Goal: Task Accomplishment & Management: Manage account settings

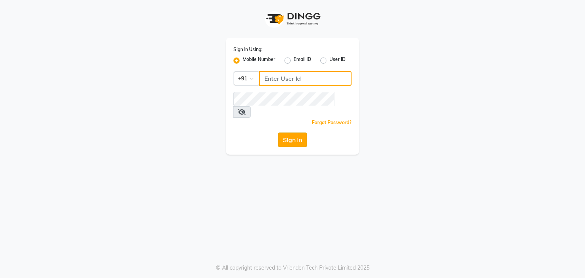
type input "9663900113"
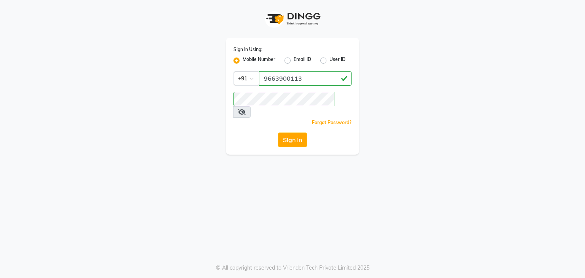
click at [288, 133] on button "Sign In" at bounding box center [292, 140] width 29 height 14
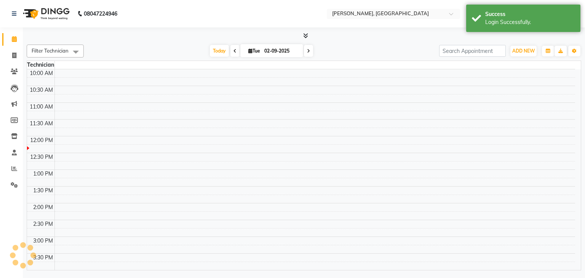
select select "en"
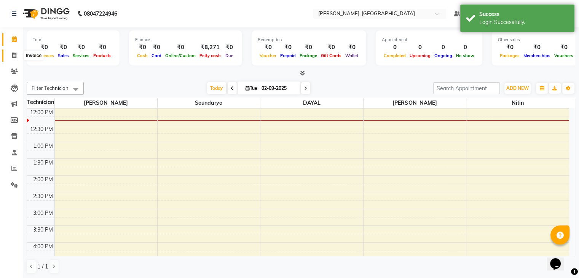
click at [11, 55] on span at bounding box center [14, 55] width 13 height 9
select select "service"
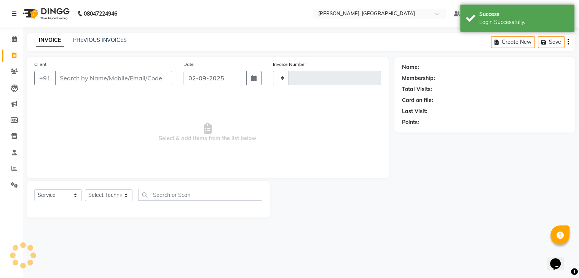
type input "0875"
select select "4495"
click at [62, 82] on input "Client" at bounding box center [114, 78] width 119 height 14
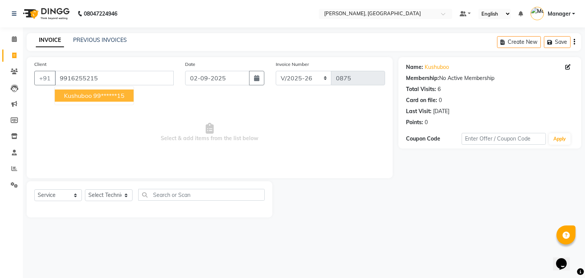
click at [75, 91] on button "kushuboo 99******15" at bounding box center [94, 96] width 79 height 12
type input "99******15"
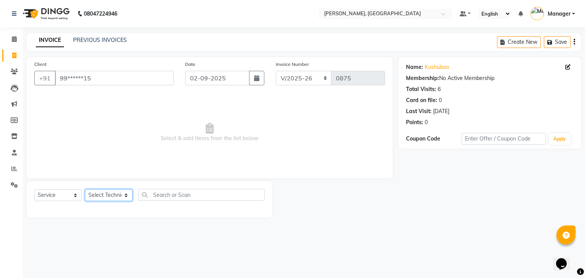
click at [128, 194] on select "Select Technician Admin [PERSON_NAME] Manager [PERSON_NAME]" at bounding box center [109, 195] width 48 height 12
select select "77389"
click at [85, 190] on select "Select Technician Admin [PERSON_NAME] Manager [PERSON_NAME]" at bounding box center [109, 195] width 48 height 12
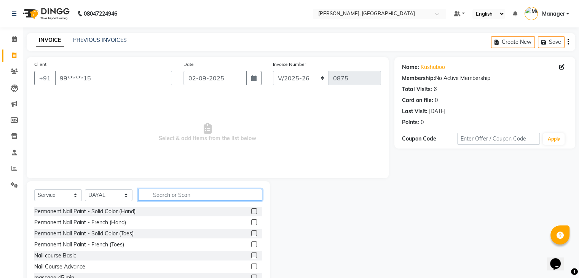
click at [156, 196] on input "text" at bounding box center [200, 195] width 124 height 12
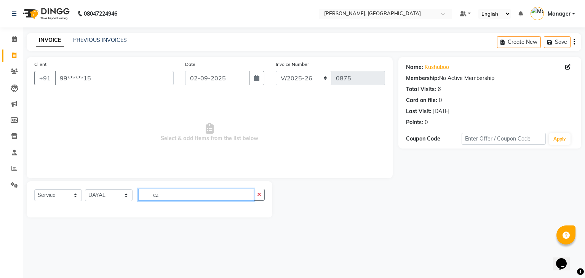
type input "c"
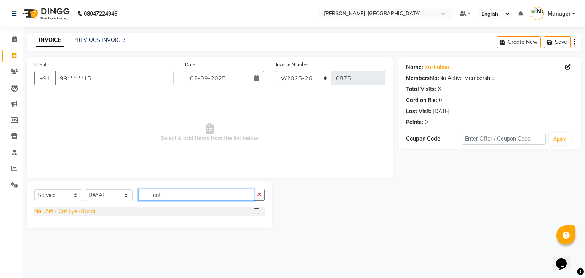
type input "cat"
click at [80, 212] on div "Nail Art - Cat Eye (Hand)" at bounding box center [64, 212] width 61 height 8
checkbox input "false"
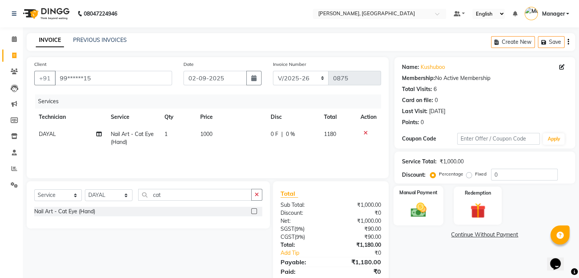
click at [420, 211] on img at bounding box center [419, 210] width 26 height 18
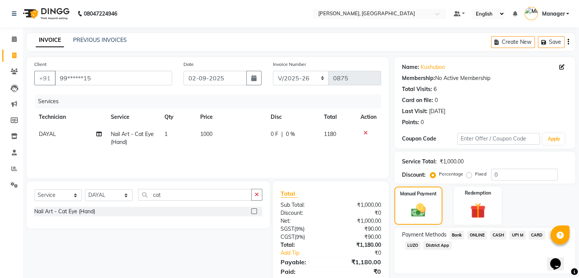
click at [475, 235] on span "ONLINE" at bounding box center [477, 235] width 20 height 9
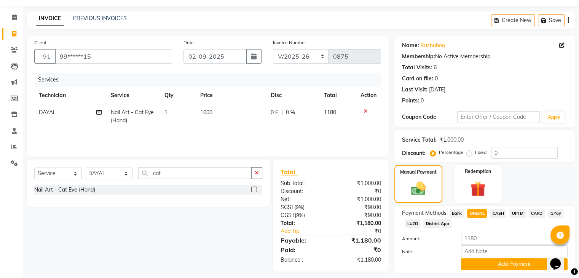
scroll to position [45, 0]
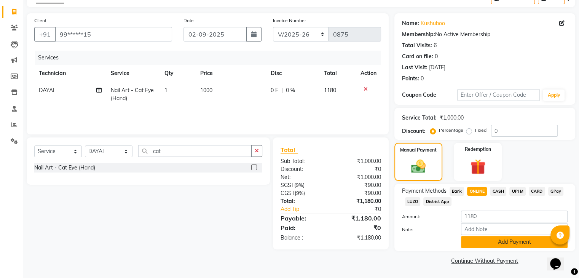
click at [475, 240] on button "Add Payment" at bounding box center [514, 242] width 107 height 12
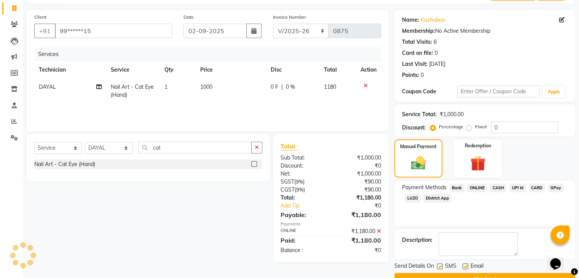
scroll to position [65, 0]
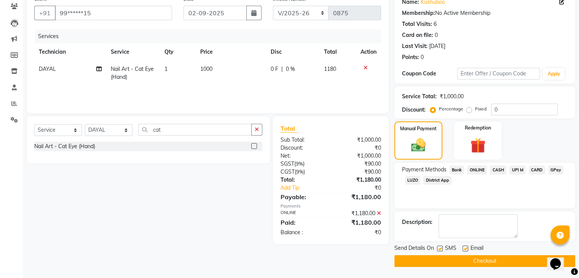
click at [472, 259] on button "Checkout" at bounding box center [485, 261] width 181 height 12
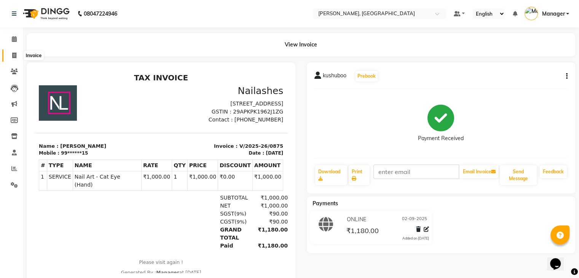
click at [14, 58] on icon at bounding box center [14, 56] width 4 height 6
select select "service"
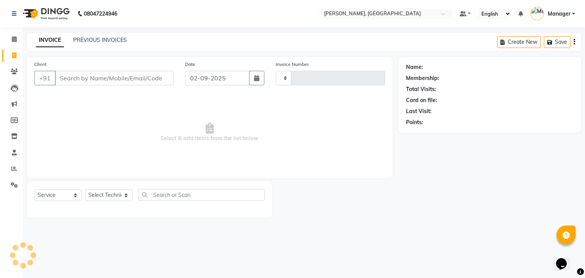
type input "0876"
select select "4495"
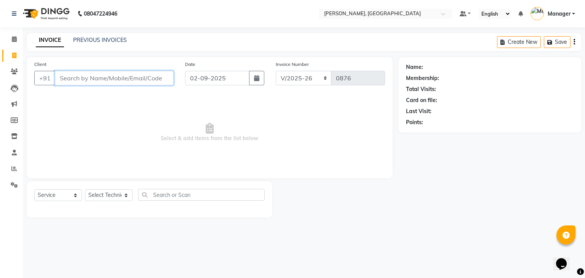
click at [71, 74] on input "Client" at bounding box center [114, 78] width 119 height 14
click at [104, 200] on select "Select Technician Admin [PERSON_NAME] Manager [PERSON_NAME]" at bounding box center [109, 195] width 48 height 12
select select "25633"
click at [85, 190] on select "Select Technician Admin [PERSON_NAME] Manager [PERSON_NAME]" at bounding box center [109, 195] width 48 height 12
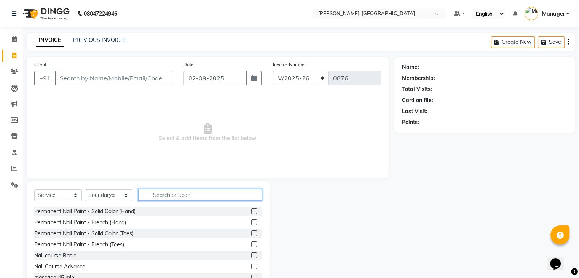
click at [183, 196] on input "text" at bounding box center [200, 195] width 124 height 12
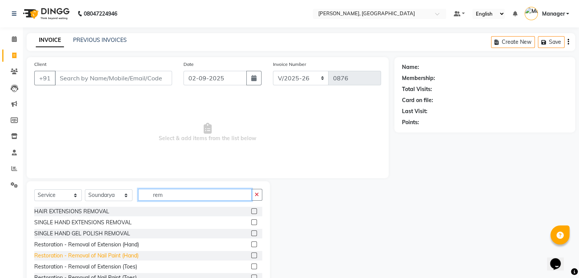
type input "rem"
click at [132, 256] on div "Restoration - Removal of Nail Paint (Hand)" at bounding box center [86, 256] width 104 height 8
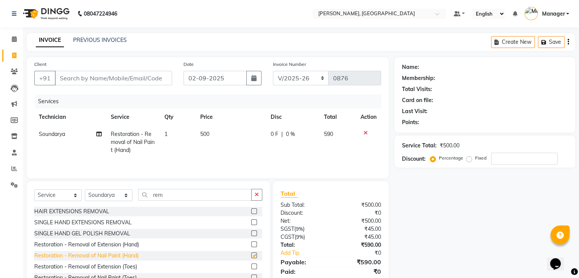
checkbox input "false"
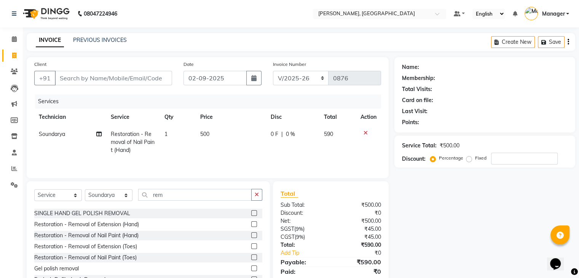
scroll to position [38, 0]
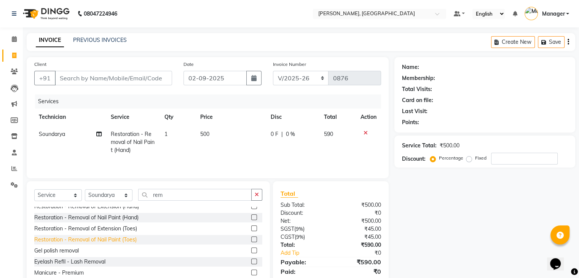
click at [126, 242] on div "Restoration - Removal of Nail Paint (Toes)" at bounding box center [85, 240] width 102 height 8
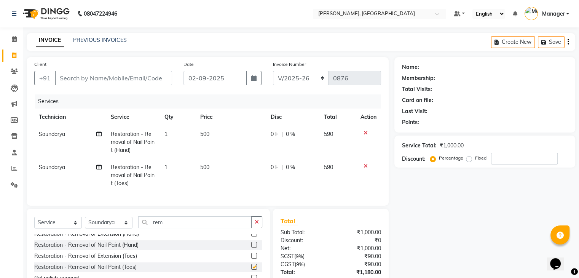
checkbox input "false"
click at [89, 75] on input "Client" at bounding box center [113, 78] width 117 height 14
type input "9"
type input "0"
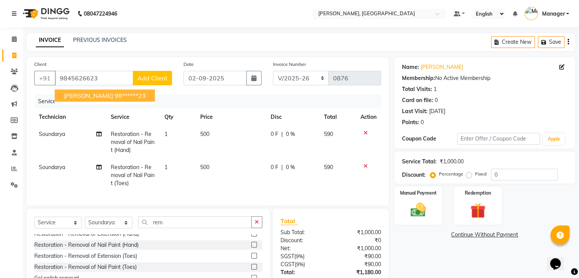
click at [123, 95] on ngb-highlight "98******23" at bounding box center [130, 96] width 31 height 8
type input "98******23"
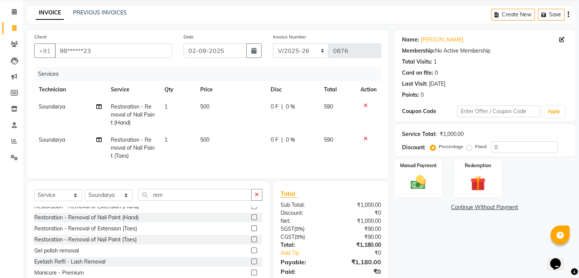
scroll to position [61, 0]
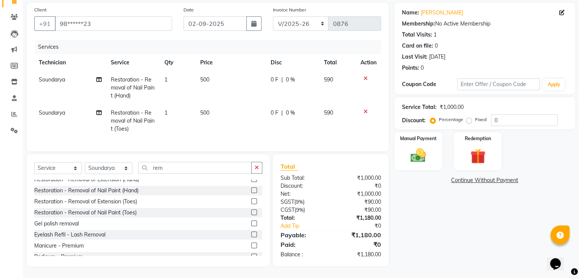
click at [434, 189] on div "Name: [PERSON_NAME] Membership: No Active Membership Total Visits: 1 Card on fi…" at bounding box center [488, 135] width 187 height 264
click at [432, 151] on div "Manual Payment" at bounding box center [419, 150] width 50 height 39
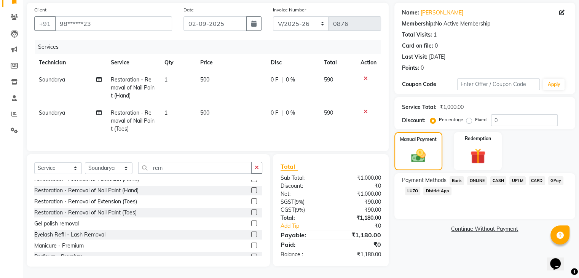
click at [553, 176] on span "GPay" at bounding box center [557, 180] width 16 height 9
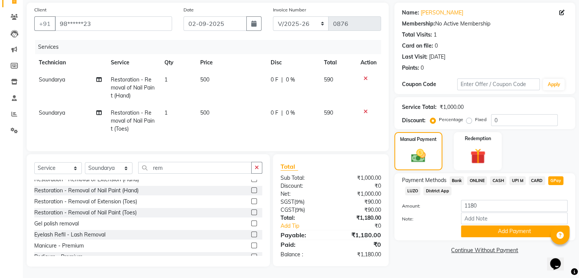
drag, startPoint x: 553, startPoint y: 176, endPoint x: 557, endPoint y: 174, distance: 4.6
click at [557, 176] on span "GPay" at bounding box center [557, 180] width 16 height 9
click at [525, 226] on button "Add Payment" at bounding box center [514, 232] width 107 height 12
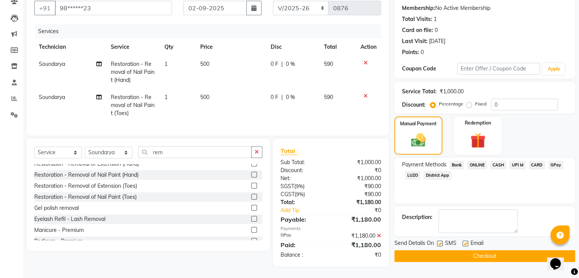
scroll to position [76, 0]
click at [490, 251] on button "Checkout" at bounding box center [485, 256] width 181 height 12
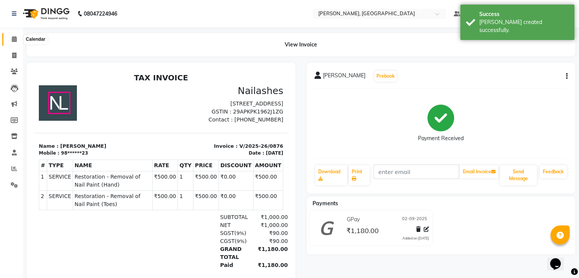
click at [10, 36] on span at bounding box center [14, 39] width 13 height 9
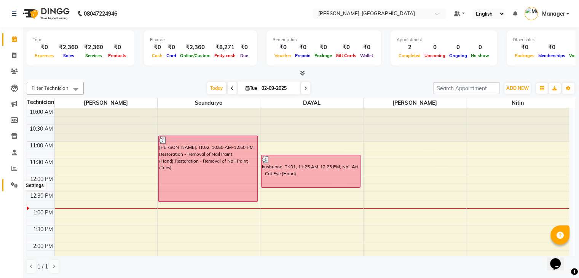
click at [18, 186] on span at bounding box center [14, 185] width 13 height 9
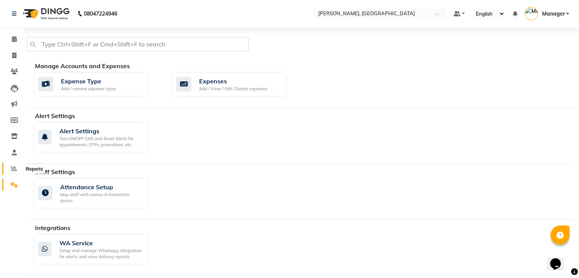
click at [9, 165] on span at bounding box center [14, 169] width 13 height 9
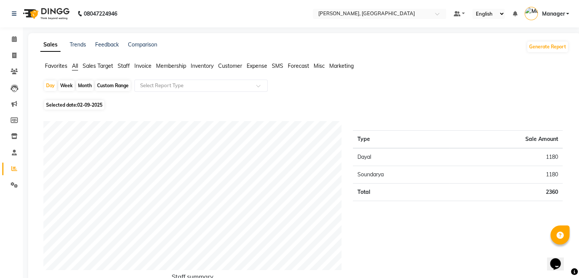
click at [90, 105] on span "02-09-2025" at bounding box center [89, 105] width 25 height 6
select select "9"
select select "2025"
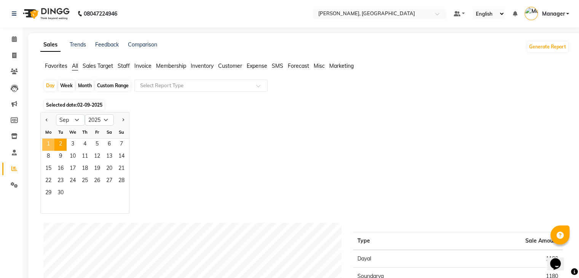
click at [46, 142] on span "1" at bounding box center [48, 145] width 12 height 12
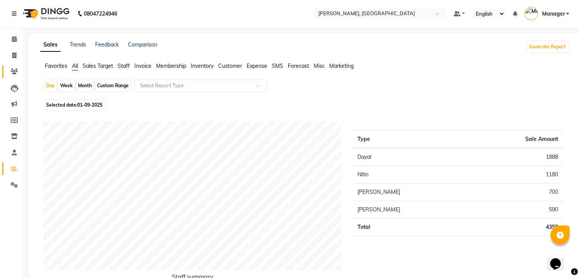
click at [10, 66] on link "Clients" at bounding box center [11, 72] width 18 height 13
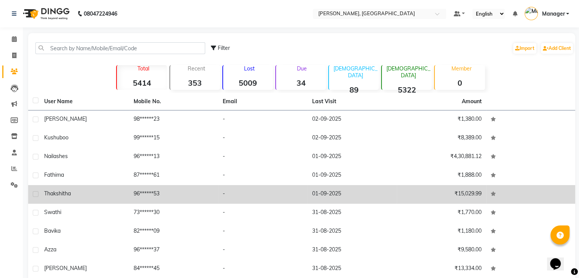
click at [309, 195] on td "01-09-2025" at bounding box center [353, 194] width 90 height 19
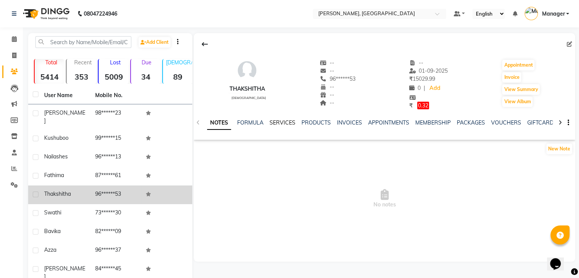
drag, startPoint x: 309, startPoint y: 195, endPoint x: 285, endPoint y: 122, distance: 76.1
click at [285, 122] on link "SERVICES" at bounding box center [283, 122] width 26 height 7
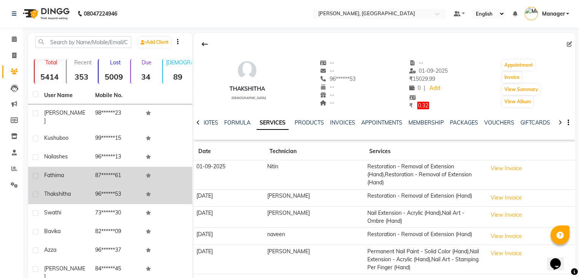
click at [85, 171] on div "fathima" at bounding box center [65, 175] width 42 height 8
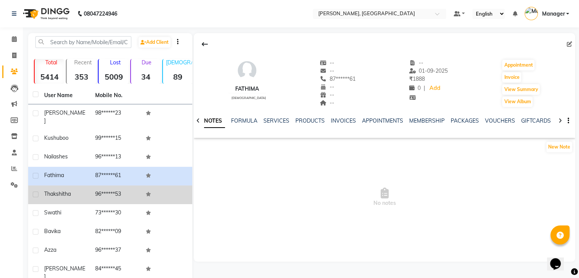
click at [281, 124] on div "SERVICES" at bounding box center [277, 121] width 26 height 8
click at [283, 117] on div "SERVICES" at bounding box center [277, 121] width 26 height 8
click at [283, 118] on link "SERVICES" at bounding box center [277, 120] width 26 height 7
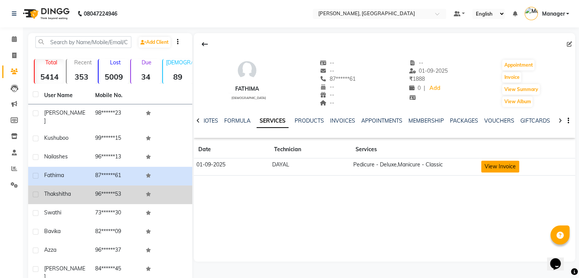
click at [498, 170] on button "View Invoice" at bounding box center [501, 167] width 38 height 12
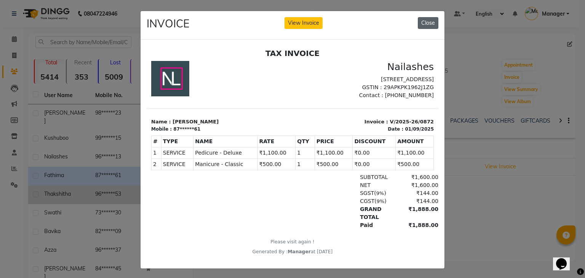
click at [428, 27] on button "Close" at bounding box center [428, 23] width 21 height 12
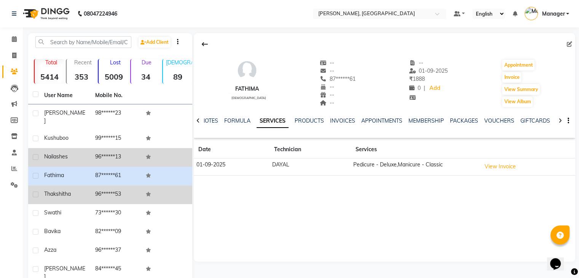
click at [88, 150] on td "nailashes" at bounding box center [65, 157] width 51 height 19
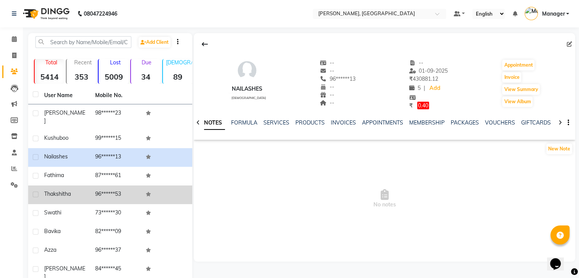
click at [282, 126] on div "SERVICES" at bounding box center [277, 123] width 26 height 8
click at [282, 125] on link "SERVICES" at bounding box center [277, 122] width 26 height 7
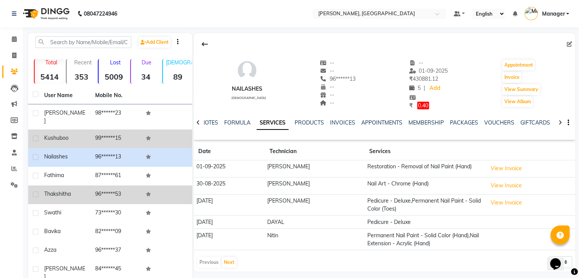
click at [107, 133] on td "99******15" at bounding box center [116, 139] width 51 height 19
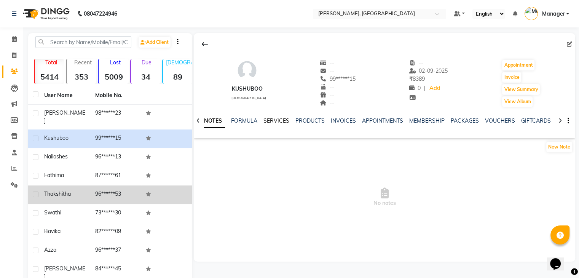
click at [268, 119] on link "SERVICES" at bounding box center [277, 120] width 26 height 7
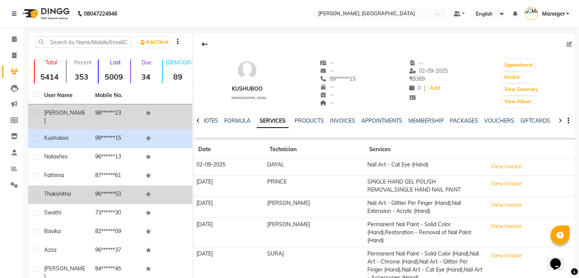
click at [95, 109] on td "98******23" at bounding box center [116, 116] width 51 height 25
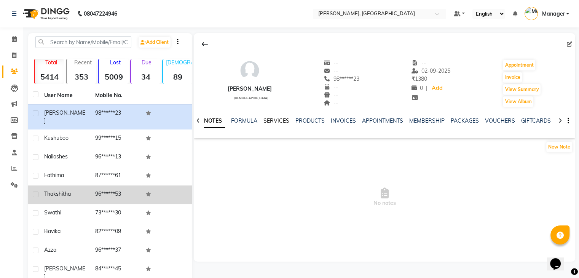
click at [280, 122] on link "SERVICES" at bounding box center [277, 120] width 26 height 7
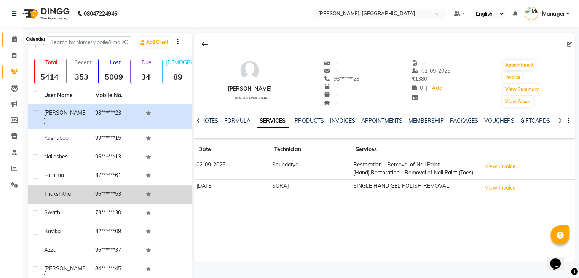
click at [8, 35] on span at bounding box center [14, 39] width 13 height 9
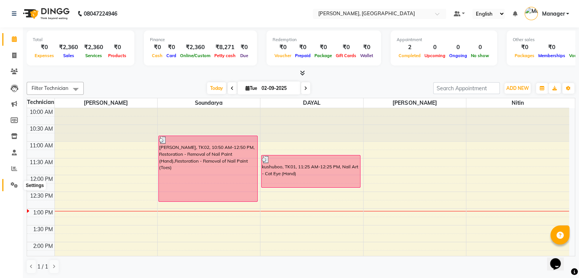
click at [17, 187] on icon at bounding box center [14, 185] width 7 height 6
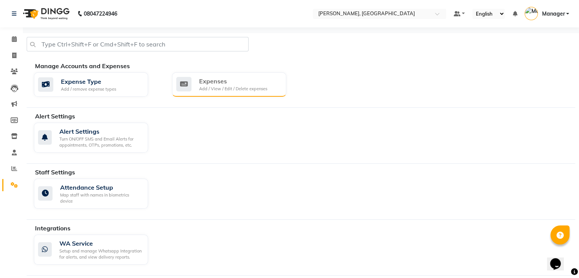
click at [205, 77] on div "Expenses" at bounding box center [233, 81] width 68 height 9
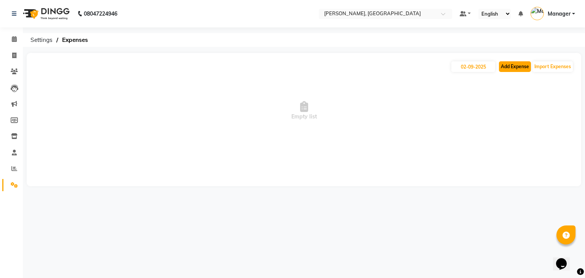
click at [514, 62] on button "Add Expense" at bounding box center [515, 66] width 32 height 11
select select "1"
select select "3315"
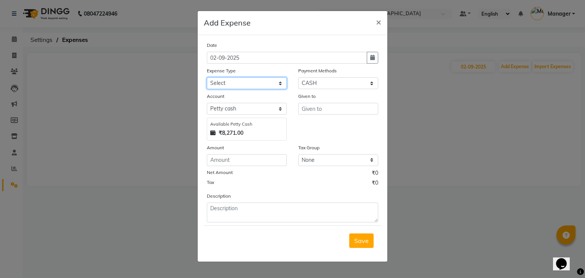
click at [247, 87] on select "Select acetone Advance Salary bank deposite BBMP Beauty products Bed charges BI…" at bounding box center [247, 83] width 80 height 12
select select "21438"
click at [207, 78] on select "Select acetone Advance Salary bank deposite BBMP Beauty products Bed charges BI…" at bounding box center [247, 83] width 80 height 12
click at [231, 163] on input "number" at bounding box center [247, 160] width 80 height 12
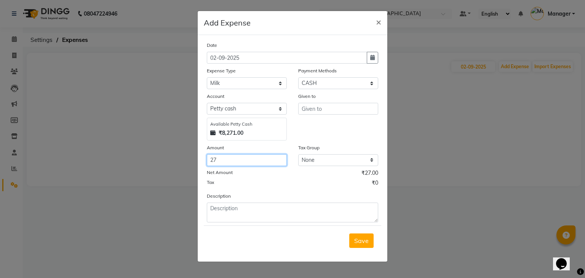
type input "27"
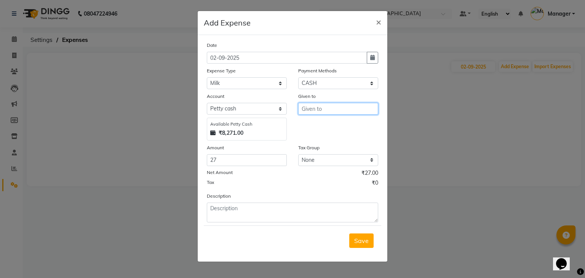
click at [317, 109] on input "text" at bounding box center [338, 109] width 80 height 12
type input "s"
click at [333, 135] on button "D [PERSON_NAME]" at bounding box center [329, 137] width 60 height 12
type input "DAYAL"
click at [365, 244] on span "Save" at bounding box center [361, 241] width 14 height 8
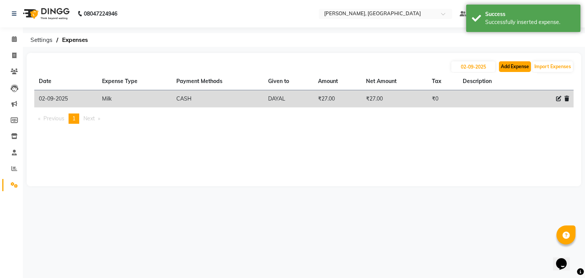
click at [518, 67] on button "Add Expense" at bounding box center [515, 66] width 32 height 11
select select "1"
select select "3315"
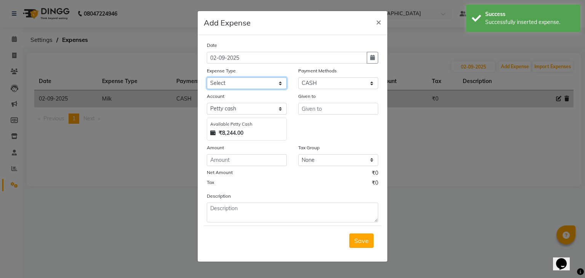
click at [237, 86] on select "Select acetone Advance Salary bank deposite BBMP Beauty products Bed charges BI…" at bounding box center [247, 83] width 80 height 12
select select "16348"
click at [207, 78] on select "Select acetone Advance Salary bank deposite BBMP Beauty products Bed charges BI…" at bounding box center [247, 83] width 80 height 12
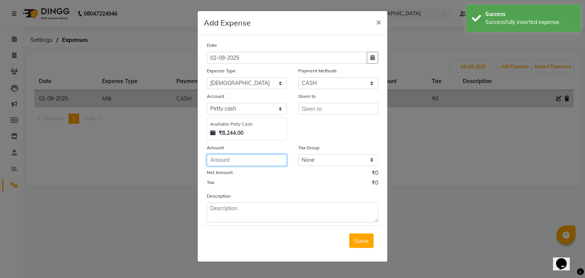
click at [237, 164] on input "number" at bounding box center [247, 160] width 80 height 12
type input "10"
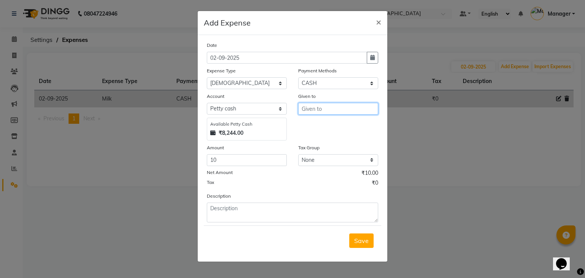
click at [330, 110] on input "text" at bounding box center [338, 109] width 80 height 12
type input "[DEMOGRAPHIC_DATA]"
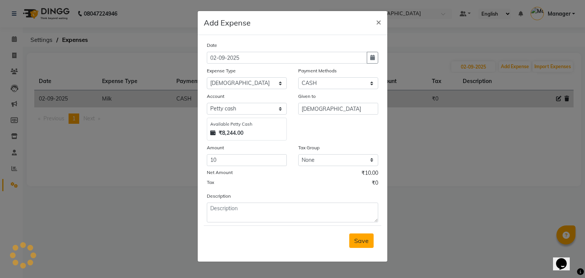
click at [356, 239] on span "Save" at bounding box center [361, 241] width 14 height 8
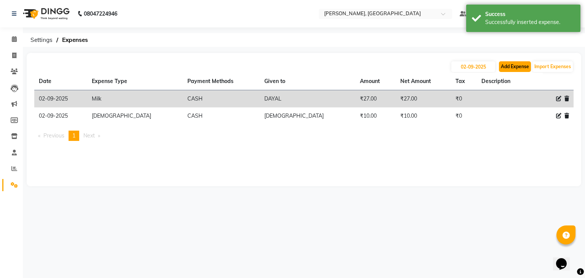
click at [508, 67] on button "Add Expense" at bounding box center [515, 66] width 32 height 11
select select "1"
select select "3315"
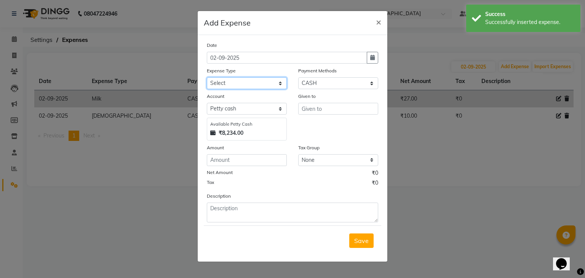
click at [266, 83] on select "Select acetone Advance Salary bank deposite BBMP Beauty products Bed charges BI…" at bounding box center [247, 83] width 80 height 12
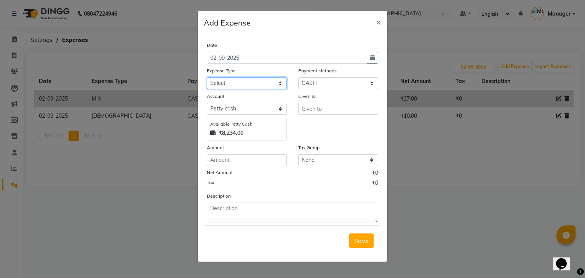
select select "3130"
click at [207, 78] on select "Select acetone Advance Salary bank deposite BBMP Beauty products Bed charges BI…" at bounding box center [247, 83] width 80 height 12
click at [248, 160] on input "number" at bounding box center [247, 160] width 80 height 12
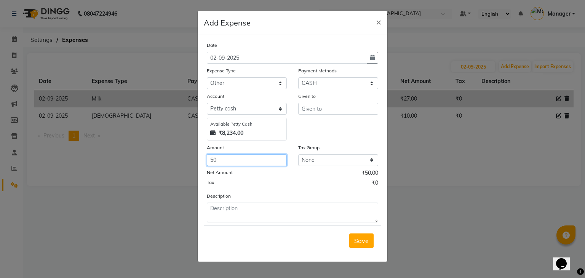
type input "50"
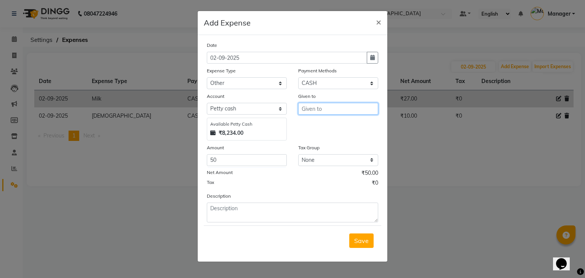
click at [327, 110] on input "text" at bounding box center [338, 109] width 80 height 12
click at [325, 107] on input "text" at bounding box center [338, 109] width 80 height 12
type input "kumar"
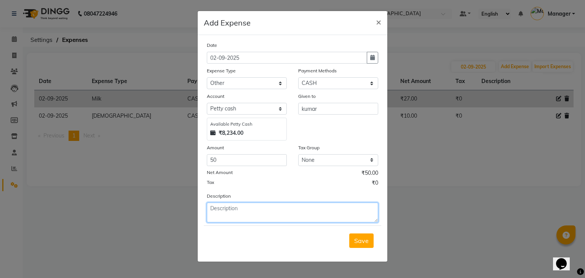
click at [221, 210] on textarea at bounding box center [292, 213] width 171 height 20
type textarea "h/k tiffin"
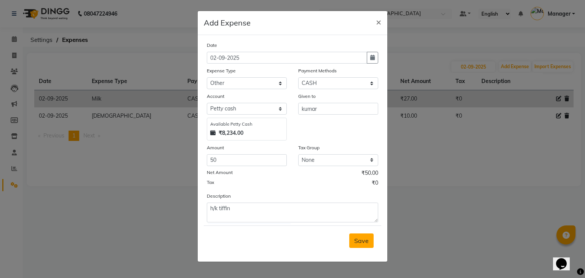
click at [366, 237] on button "Save" at bounding box center [361, 241] width 24 height 14
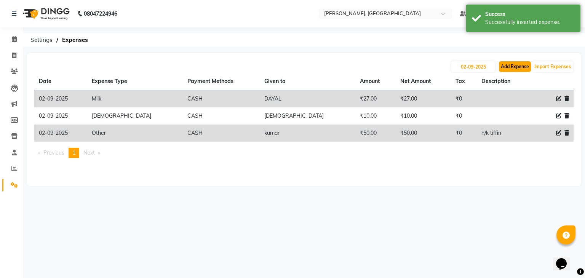
click at [528, 63] on button "Add Expense" at bounding box center [515, 66] width 32 height 11
select select "1"
select select "3315"
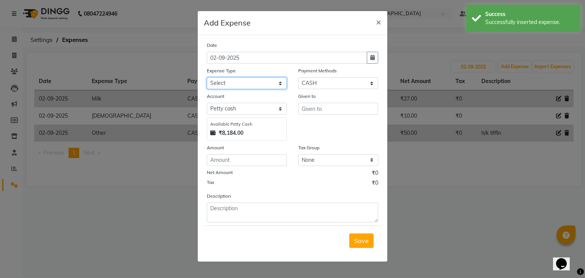
click at [242, 83] on select "Select acetone Advance Salary bank deposite BBMP Beauty products Bed charges BI…" at bounding box center [247, 83] width 80 height 12
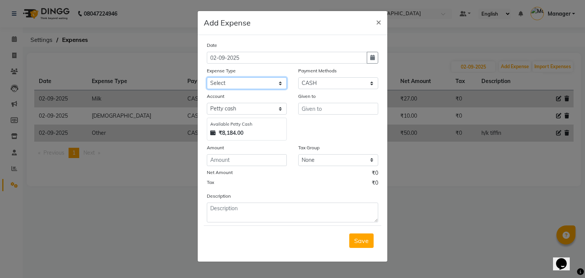
select select "3130"
click at [207, 78] on select "Select acetone Advance Salary bank deposite BBMP Beauty products Bed charges BI…" at bounding box center [247, 83] width 80 height 12
click at [219, 163] on input "number" at bounding box center [247, 160] width 80 height 12
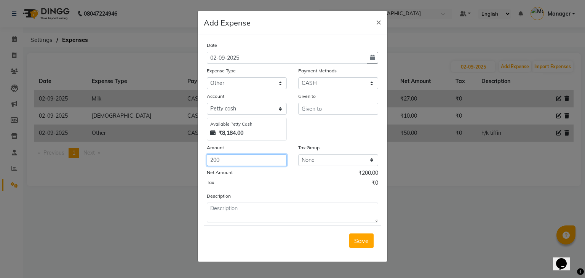
type input "200"
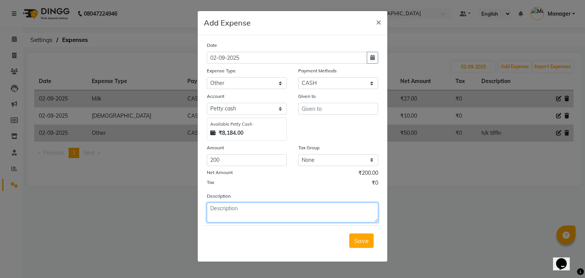
click at [216, 206] on textarea at bounding box center [292, 213] width 171 height 20
type textarea "door oil"
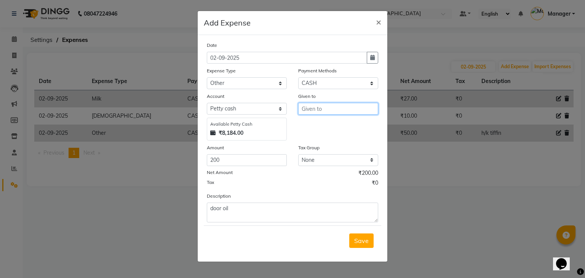
click at [325, 110] on input "text" at bounding box center [338, 109] width 80 height 12
type input "n"
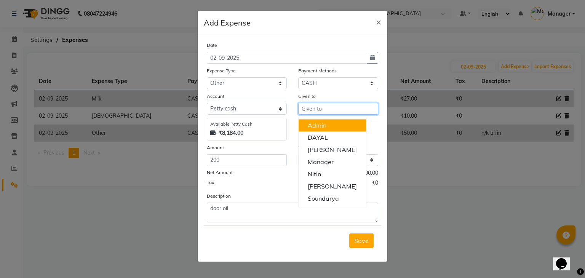
type input "n"
type input "m"
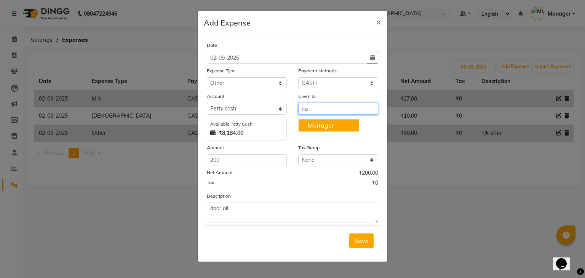
type input "n"
type input "nagbusan"
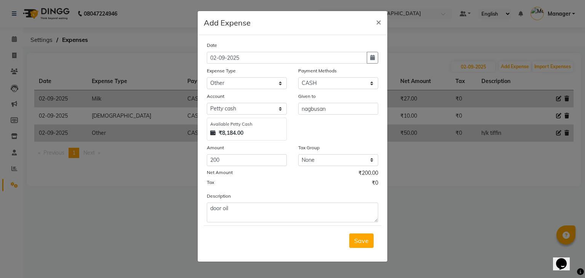
click at [359, 246] on button "Save" at bounding box center [361, 241] width 24 height 14
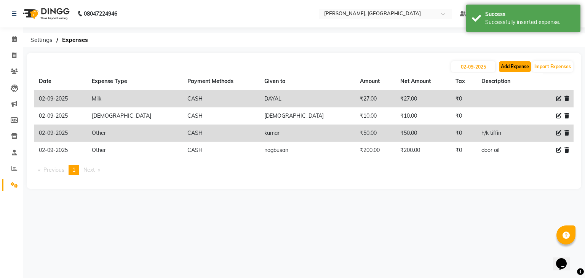
click at [516, 61] on button "Add Expense" at bounding box center [515, 66] width 32 height 11
select select "1"
select select "3315"
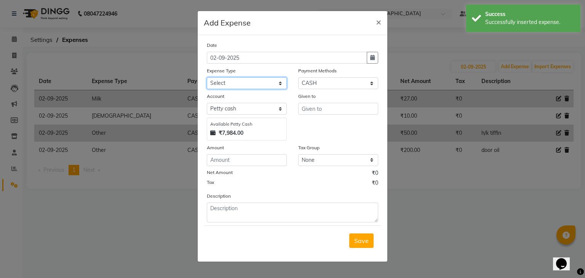
click at [216, 79] on select "Select acetone Advance Salary bank deposite BBMP Beauty products Bed charges BI…" at bounding box center [247, 83] width 80 height 12
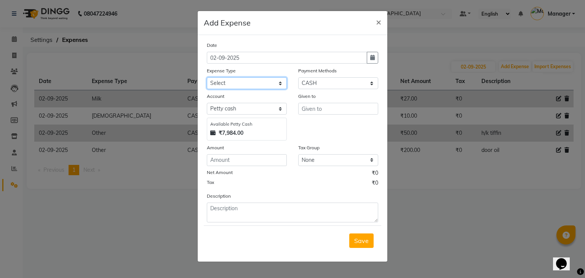
select select "18795"
click at [207, 78] on select "Select acetone Advance Salary bank deposite BBMP Beauty products Bed charges BI…" at bounding box center [247, 83] width 80 height 12
click at [219, 159] on input "number" at bounding box center [247, 160] width 80 height 12
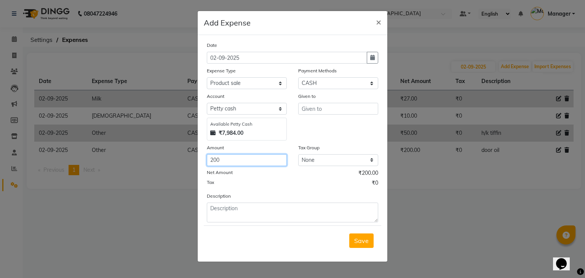
type input "200"
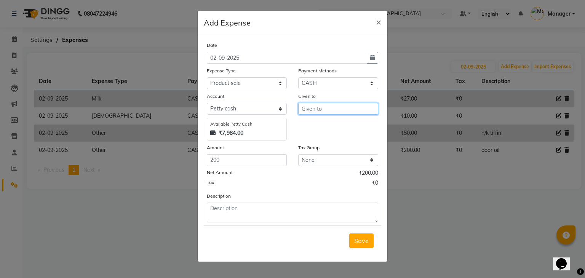
click at [304, 109] on input "text" at bounding box center [338, 109] width 80 height 12
type input "a"
click at [317, 128] on ngb-highlight "E [PERSON_NAME]" at bounding box center [334, 126] width 53 height 8
type input "[PERSON_NAME]"
click at [364, 240] on span "Save" at bounding box center [361, 241] width 14 height 8
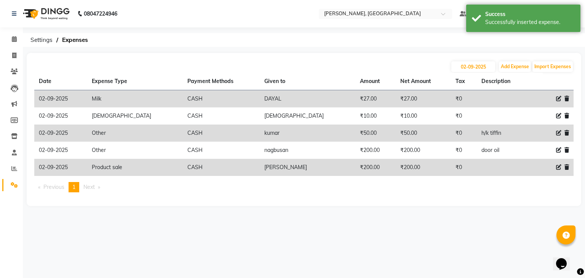
click at [560, 98] on icon at bounding box center [558, 98] width 5 height 5
select select "21438"
select select "1"
select select "3315"
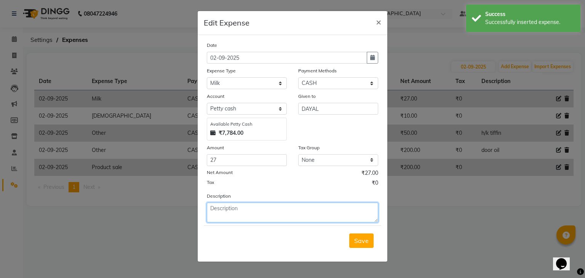
click at [221, 212] on textarea at bounding box center [292, 213] width 171 height 20
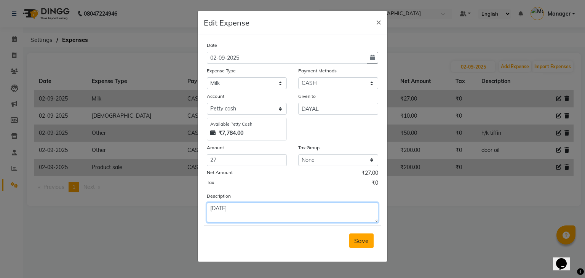
type textarea "[DATE]"
click at [366, 250] on div "Save" at bounding box center [293, 241] width 178 height 30
click at [365, 247] on button "Save" at bounding box center [361, 241] width 24 height 14
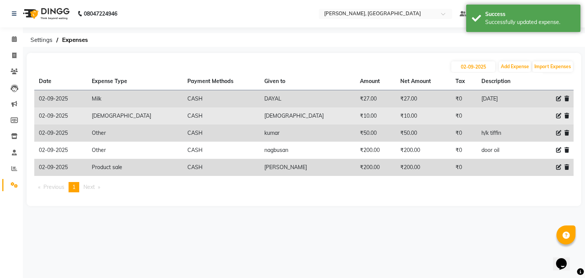
click at [559, 117] on icon at bounding box center [558, 115] width 5 height 5
select select "16348"
select select "1"
select select "3315"
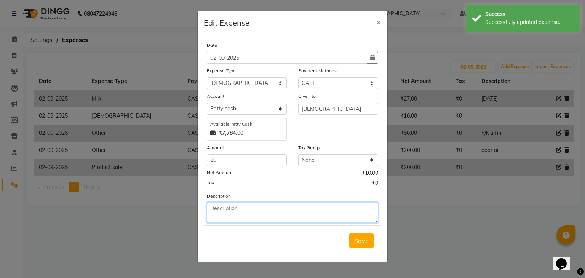
click at [262, 206] on textarea at bounding box center [292, 213] width 171 height 20
type textarea "[DATE]"
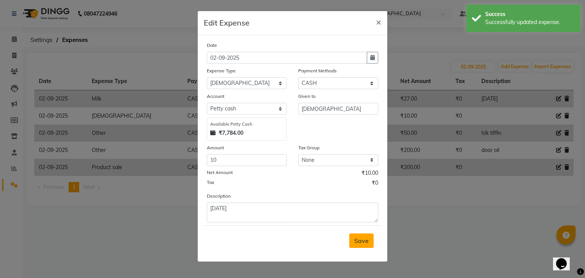
click at [368, 246] on button "Save" at bounding box center [361, 241] width 24 height 14
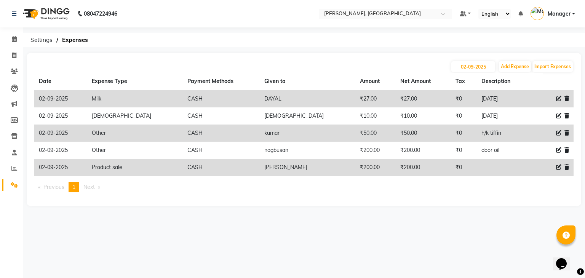
click at [558, 133] on icon at bounding box center [558, 132] width 5 height 5
select select "3130"
select select "1"
select select "3315"
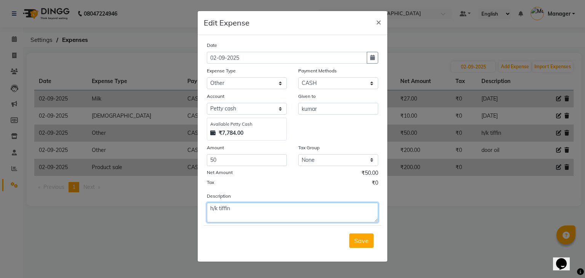
click at [262, 214] on textarea "h/k tiffin" at bounding box center [292, 213] width 171 height 20
type textarea "h/k tiffin [DATE]"
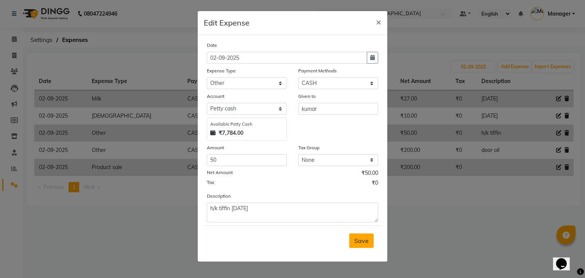
click at [363, 240] on span "Save" at bounding box center [361, 241] width 14 height 8
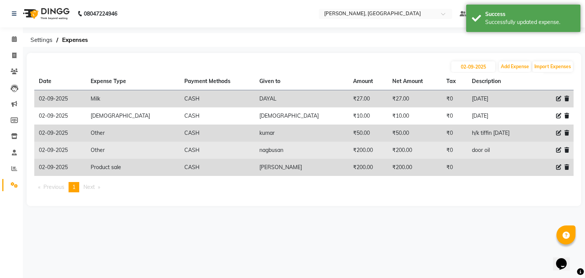
click at [558, 150] on icon at bounding box center [558, 149] width 5 height 5
select select "3130"
select select "1"
select select "3315"
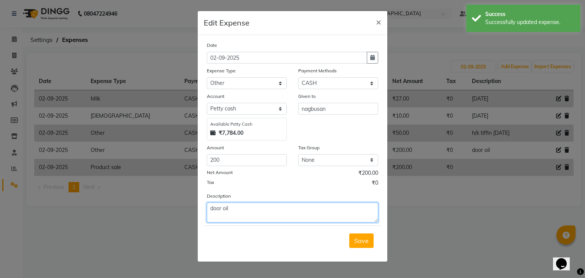
click at [270, 205] on textarea "door oil" at bounding box center [292, 213] width 171 height 20
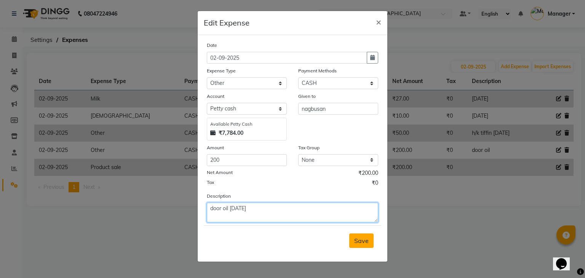
type textarea "door oil [DATE]"
click at [363, 244] on span "Save" at bounding box center [361, 241] width 14 height 8
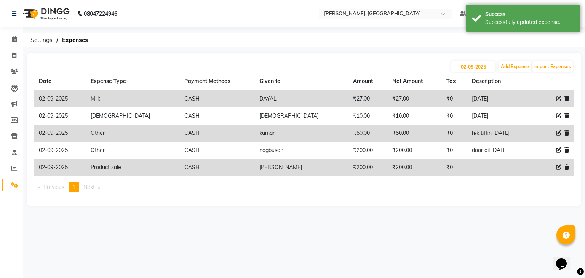
click at [562, 168] on div at bounding box center [558, 167] width 21 height 8
click at [556, 167] on icon at bounding box center [558, 167] width 5 height 5
select select "18795"
select select "1"
select select "3315"
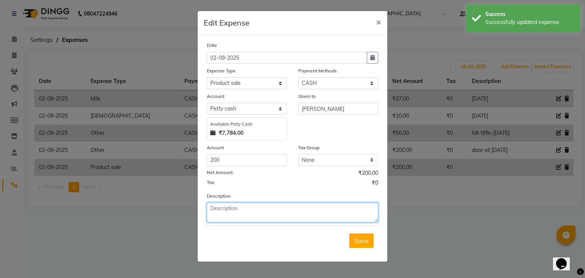
click at [241, 212] on textarea at bounding box center [292, 213] width 171 height 20
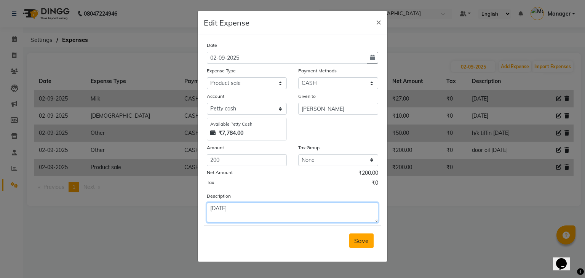
type textarea "[DATE]"
click at [355, 241] on span "Save" at bounding box center [361, 241] width 14 height 8
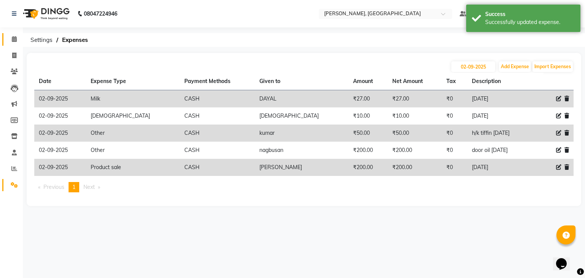
click at [6, 35] on link "Calendar" at bounding box center [11, 39] width 18 height 13
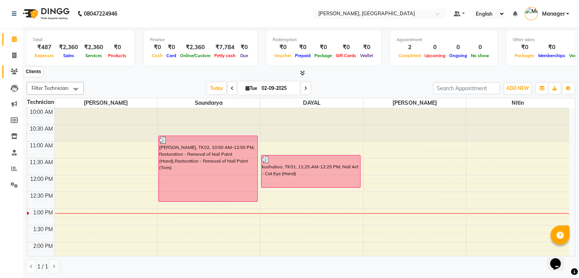
click at [11, 68] on span at bounding box center [14, 71] width 13 height 9
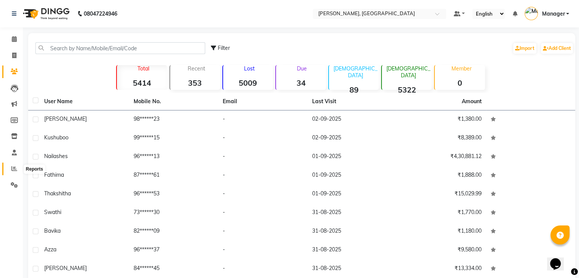
click at [10, 166] on span at bounding box center [14, 169] width 13 height 9
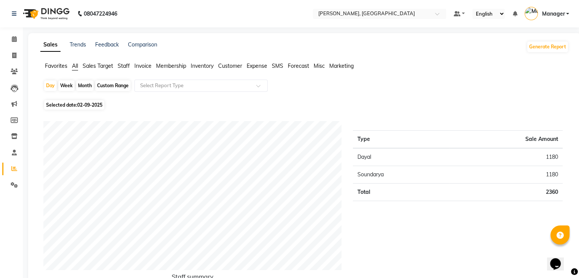
click at [125, 66] on span "Staff" at bounding box center [124, 65] width 12 height 7
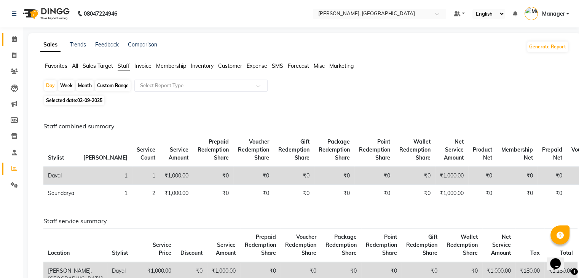
click at [14, 39] on icon at bounding box center [14, 39] width 5 height 6
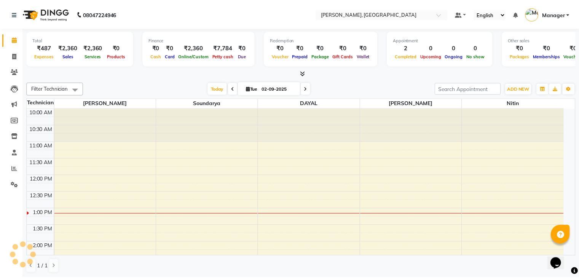
scroll to position [100, 0]
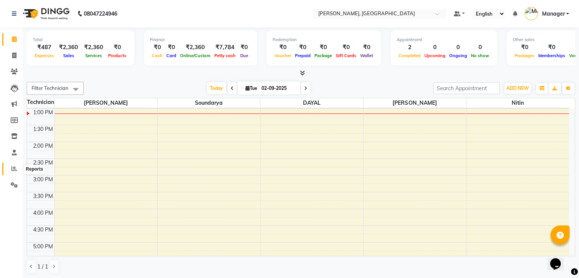
click at [14, 173] on span at bounding box center [14, 169] width 13 height 9
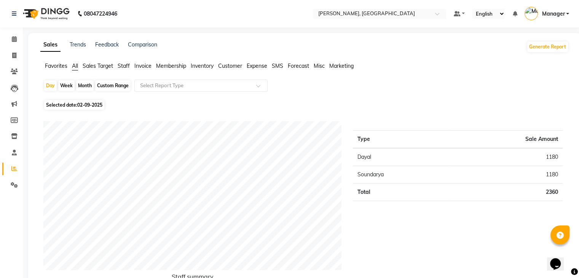
click at [82, 105] on span "02-09-2025" at bounding box center [89, 105] width 25 height 6
select select "9"
select select "2025"
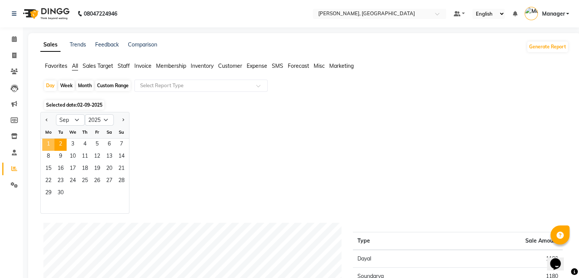
click at [48, 142] on span "1" at bounding box center [48, 145] width 12 height 12
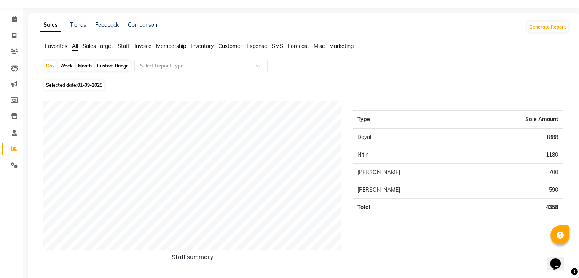
scroll to position [38, 0]
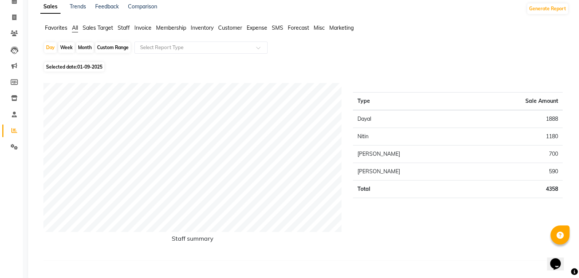
click at [122, 25] on span "Staff" at bounding box center [124, 27] width 12 height 7
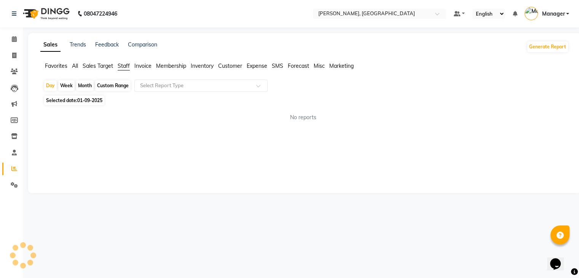
scroll to position [0, 0]
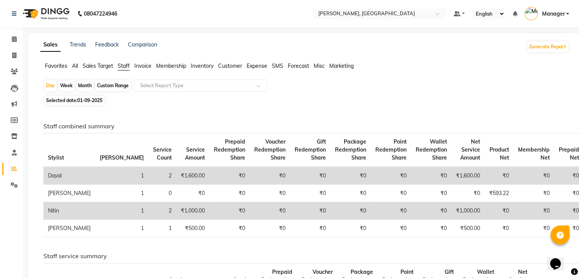
click at [149, 65] on span "Invoice" at bounding box center [142, 65] width 17 height 7
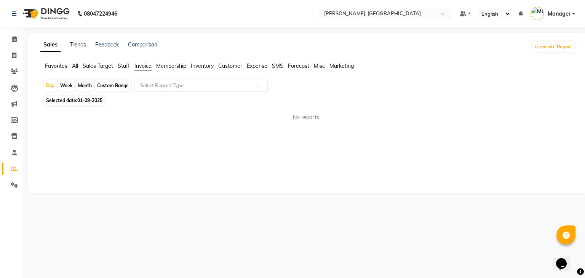
click at [170, 87] on input "text" at bounding box center [194, 86] width 110 height 8
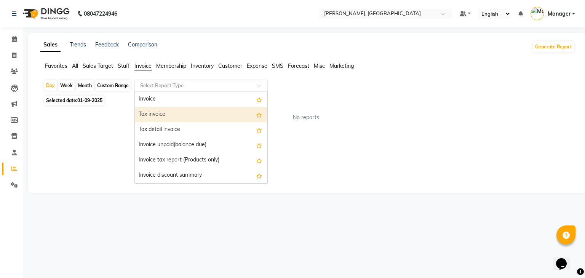
click at [173, 117] on div "Tax invoice" at bounding box center [201, 114] width 133 height 15
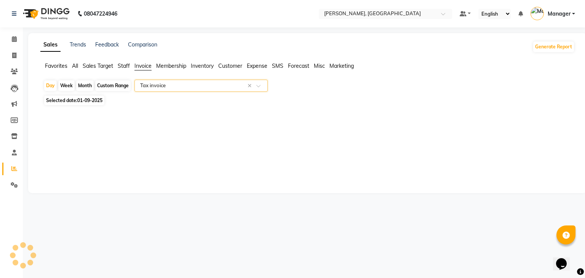
select select "csv"
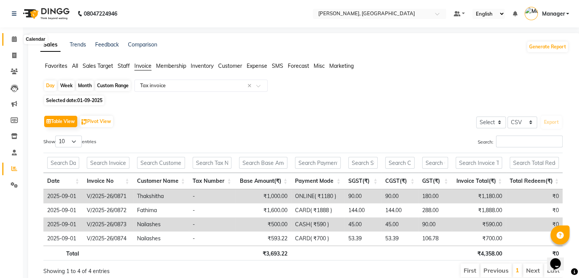
click at [14, 37] on icon at bounding box center [14, 39] width 5 height 6
